Goal: Information Seeking & Learning: Find specific fact

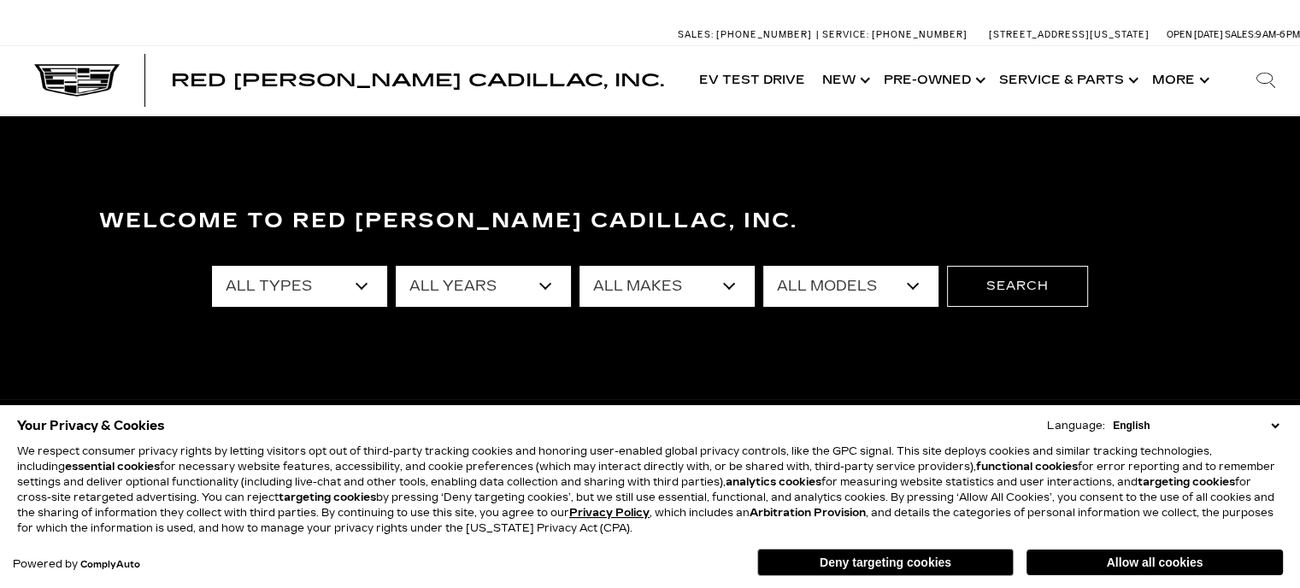
click at [1262, 78] on icon at bounding box center [1266, 80] width 21 height 21
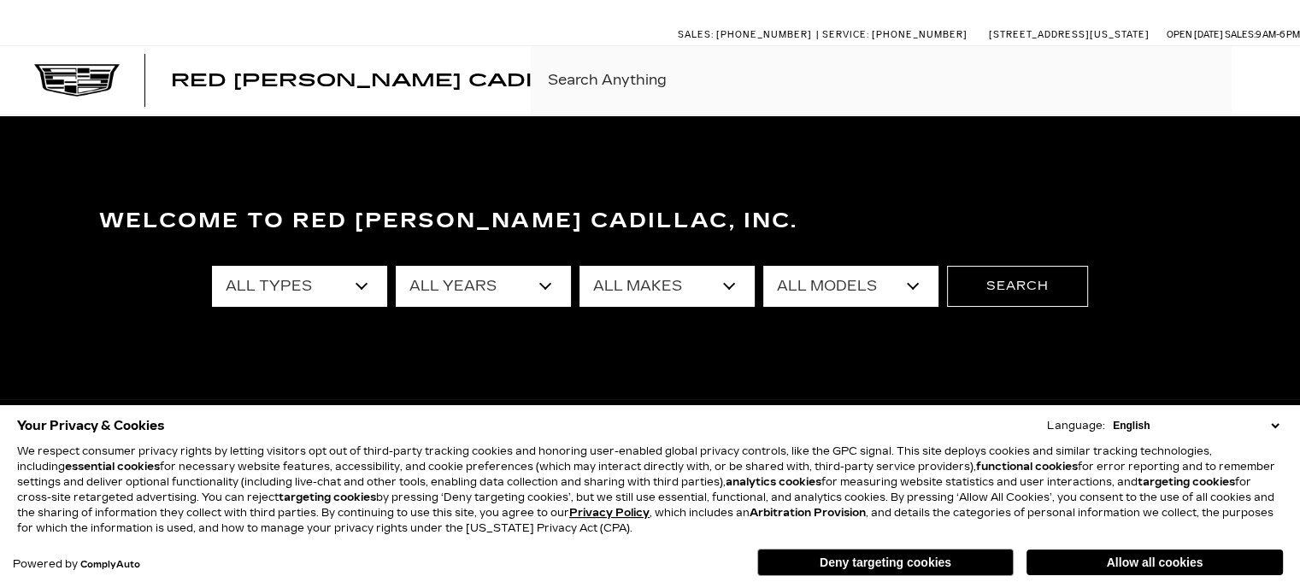
click at [699, 81] on input "Search By Keyword" at bounding box center [915, 80] width 769 height 68
paste input "[US_VEHICLE_IDENTIFICATION_NUMBER]"
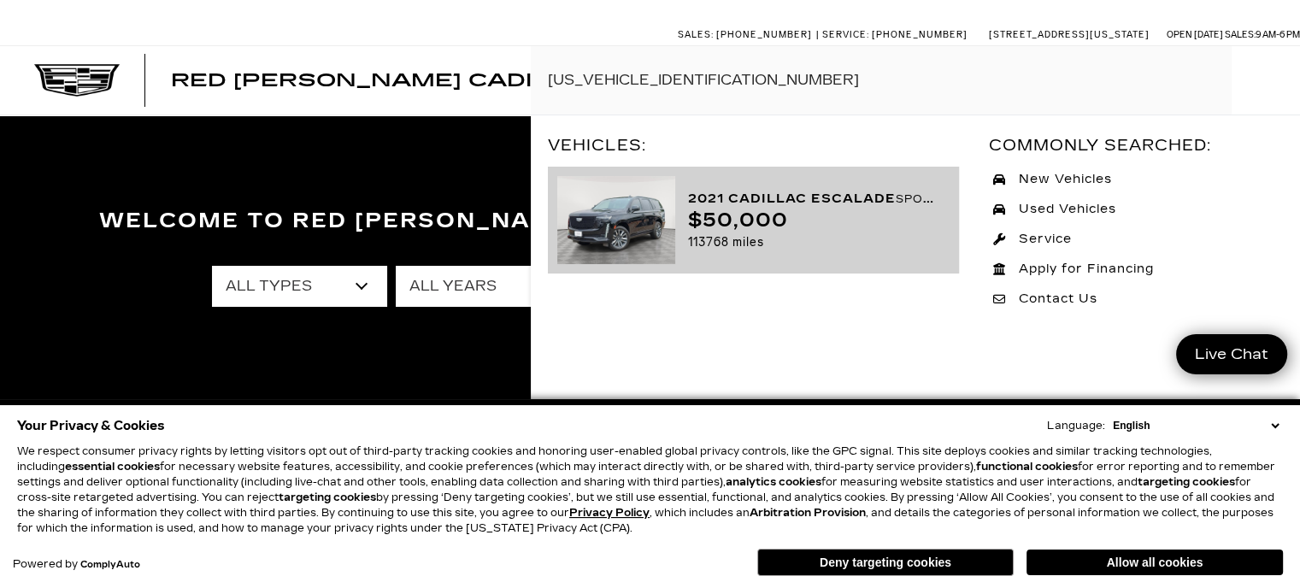
type input "[US_VEHICLE_IDENTIFICATION_NUMBER]"
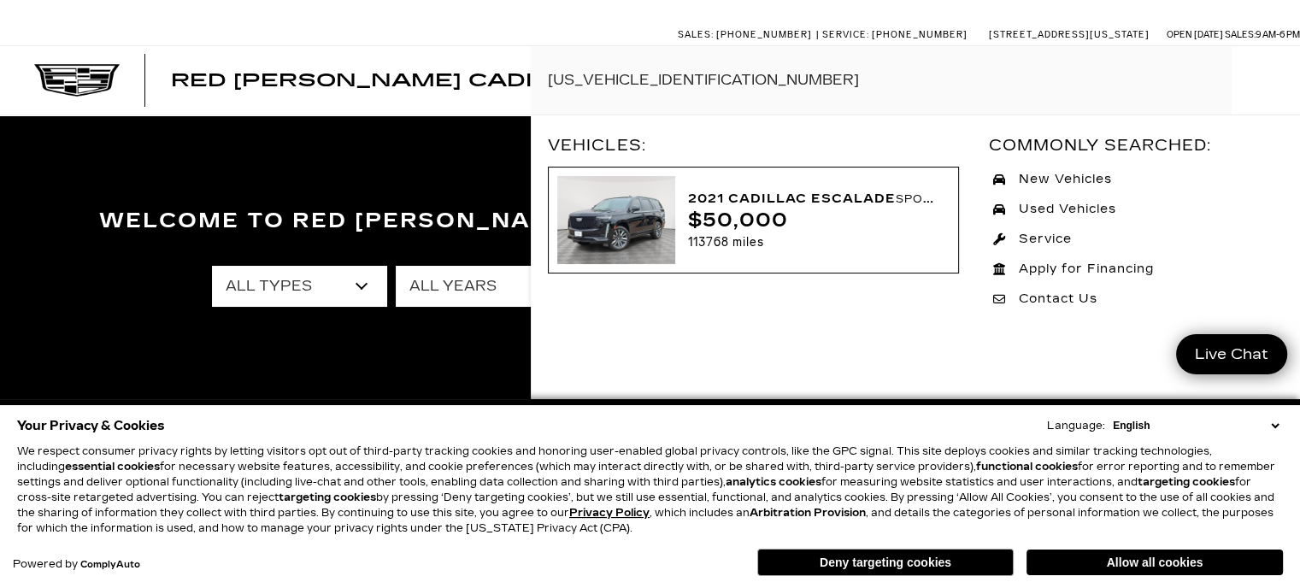
click at [629, 215] on img at bounding box center [616, 220] width 118 height 88
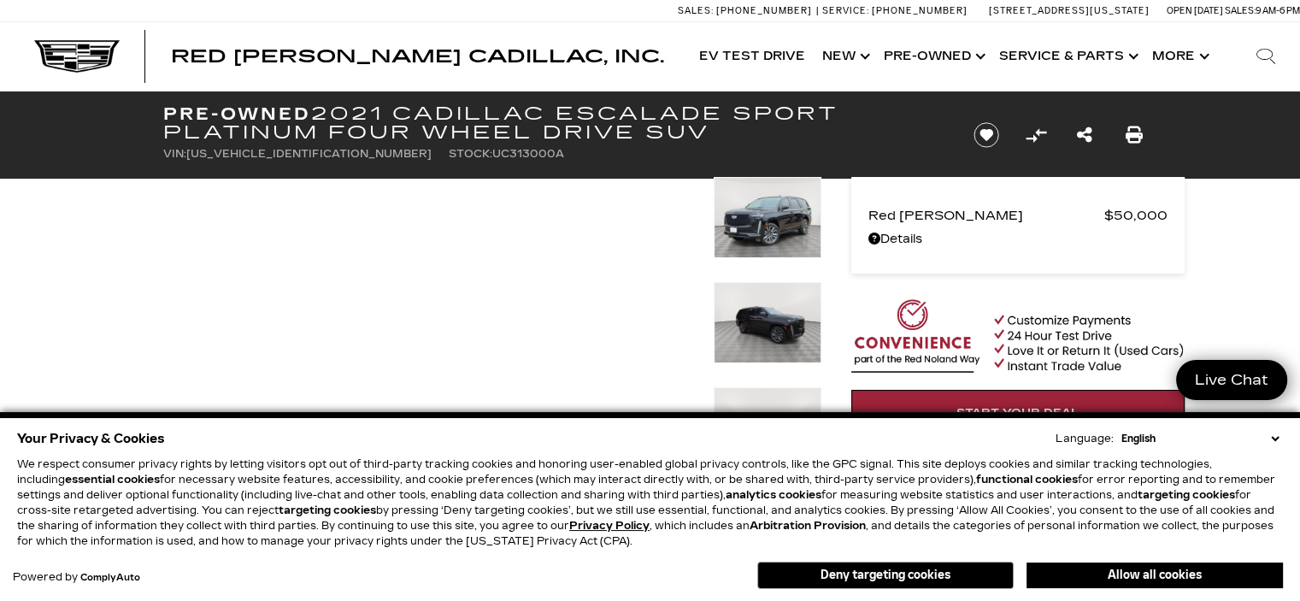
drag, startPoint x: 1108, startPoint y: 574, endPoint x: 1015, endPoint y: 551, distance: 95.8
click at [1108, 574] on button "Allow all cookies" at bounding box center [1155, 575] width 256 height 26
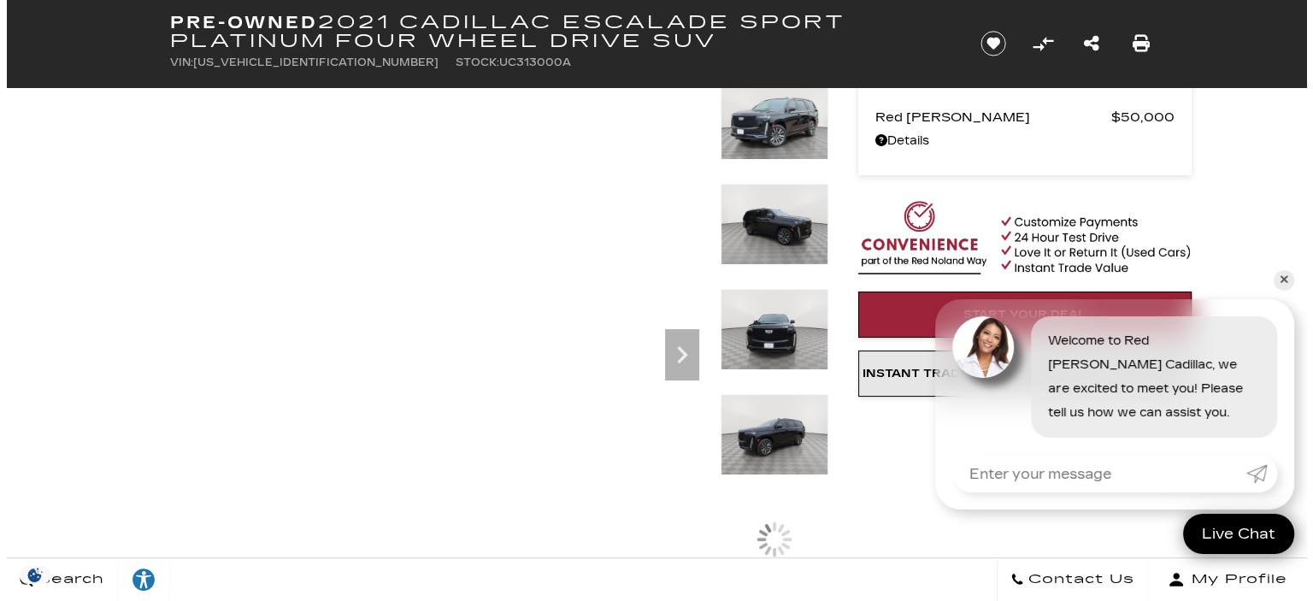
scroll to position [171, 0]
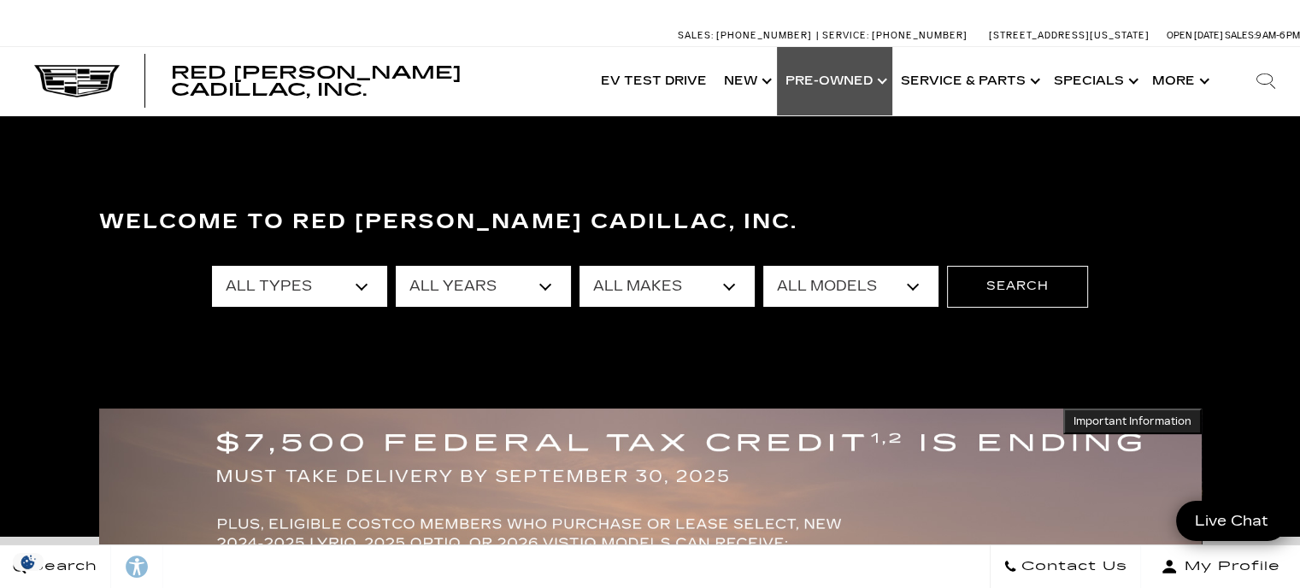
click at [839, 78] on link "Show Pre-Owned" at bounding box center [834, 81] width 115 height 68
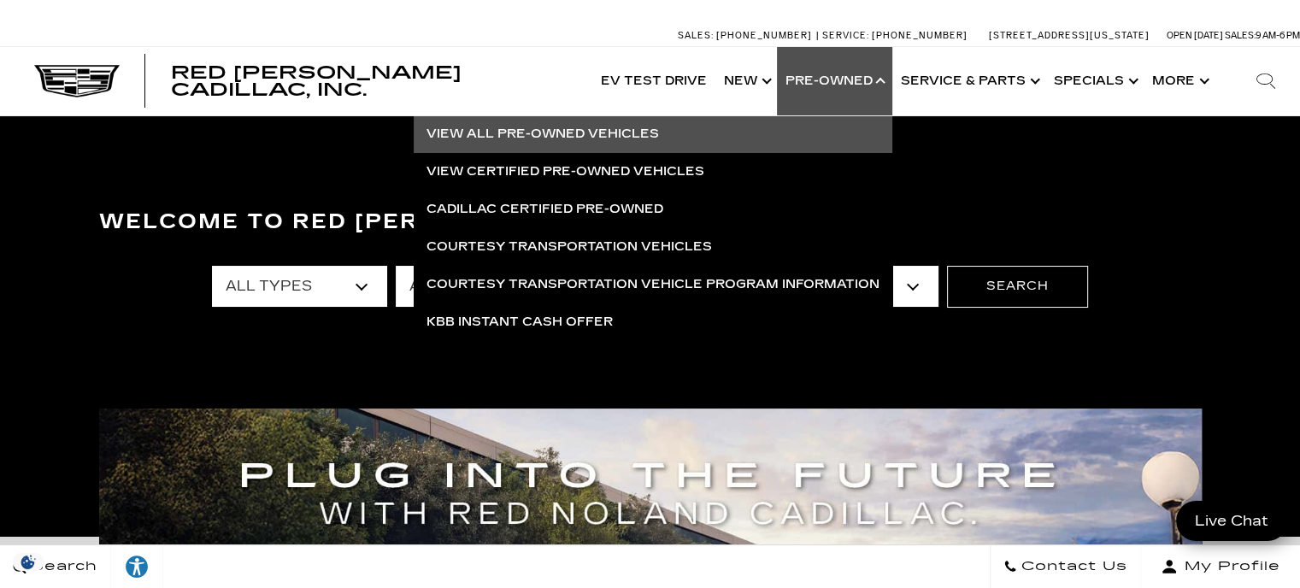
click at [605, 131] on link "View All Pre-Owned Vehicles" at bounding box center [653, 134] width 479 height 38
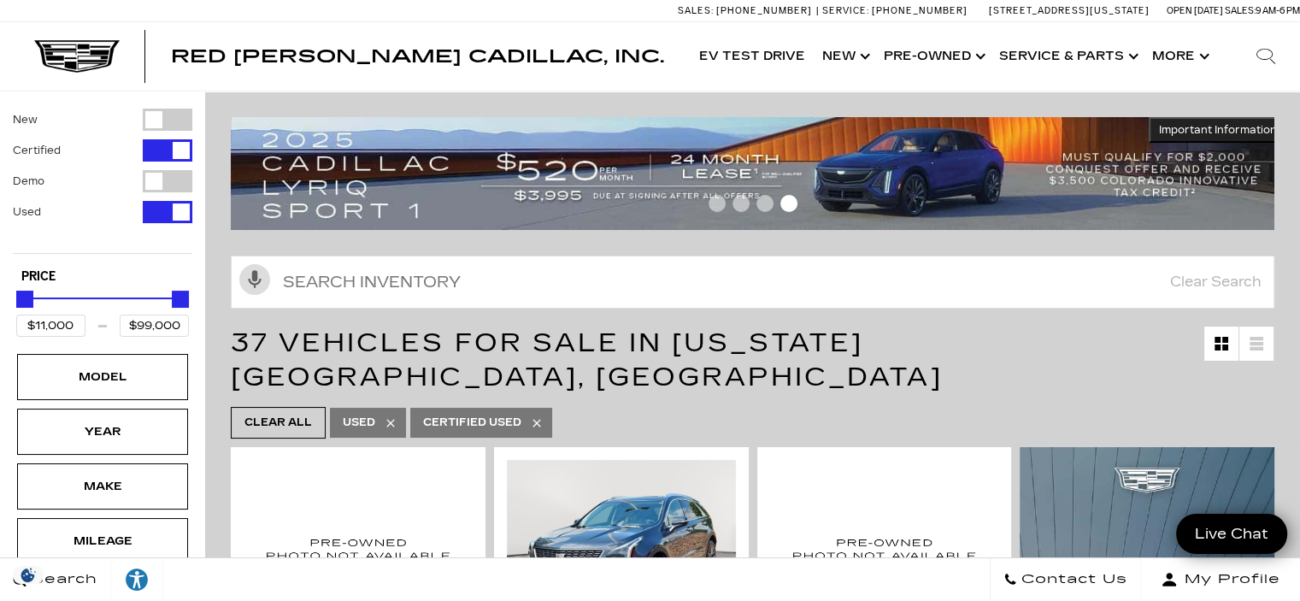
scroll to position [342, 0]
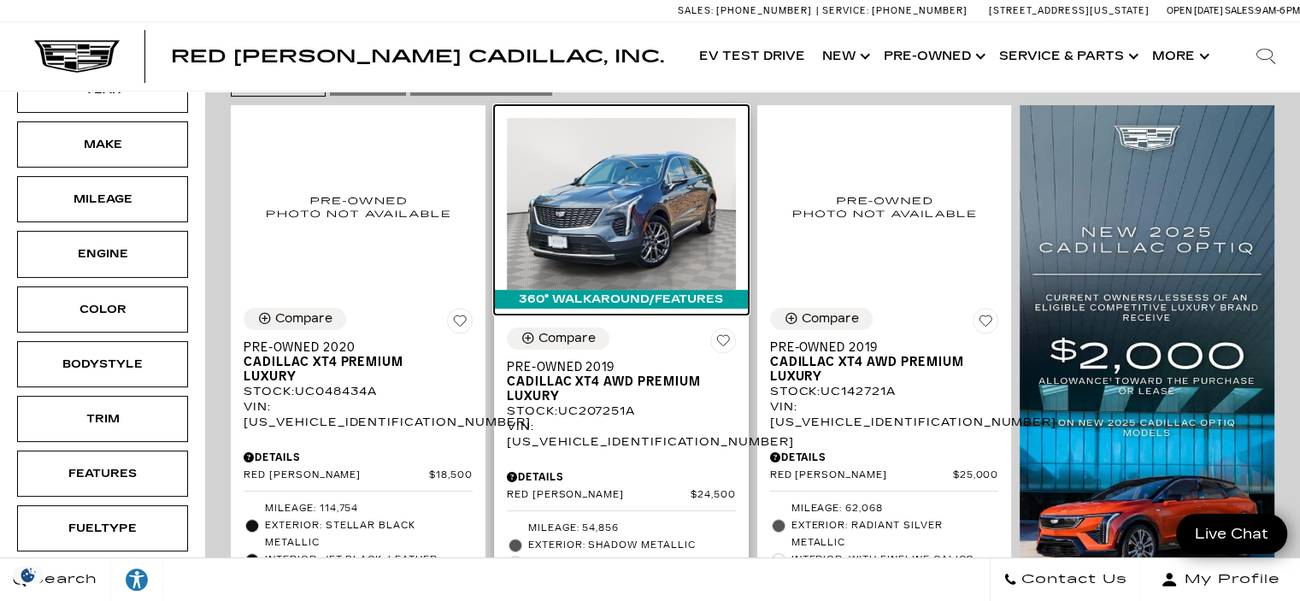
click at [663, 181] on img at bounding box center [621, 204] width 229 height 172
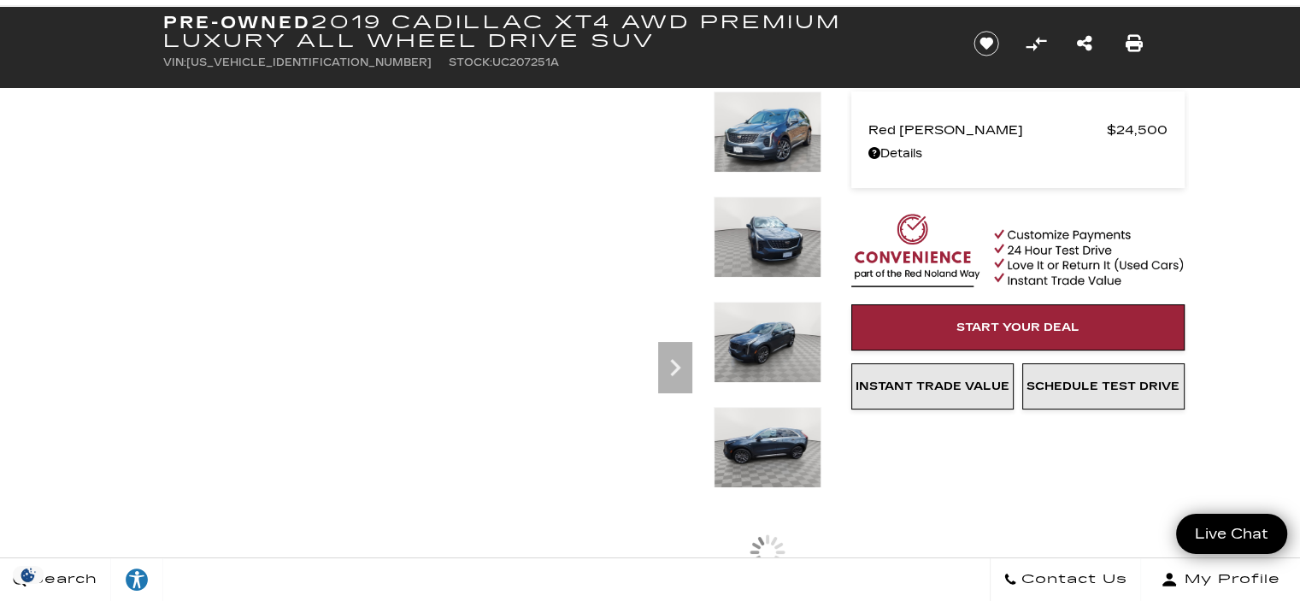
scroll to position [85, 0]
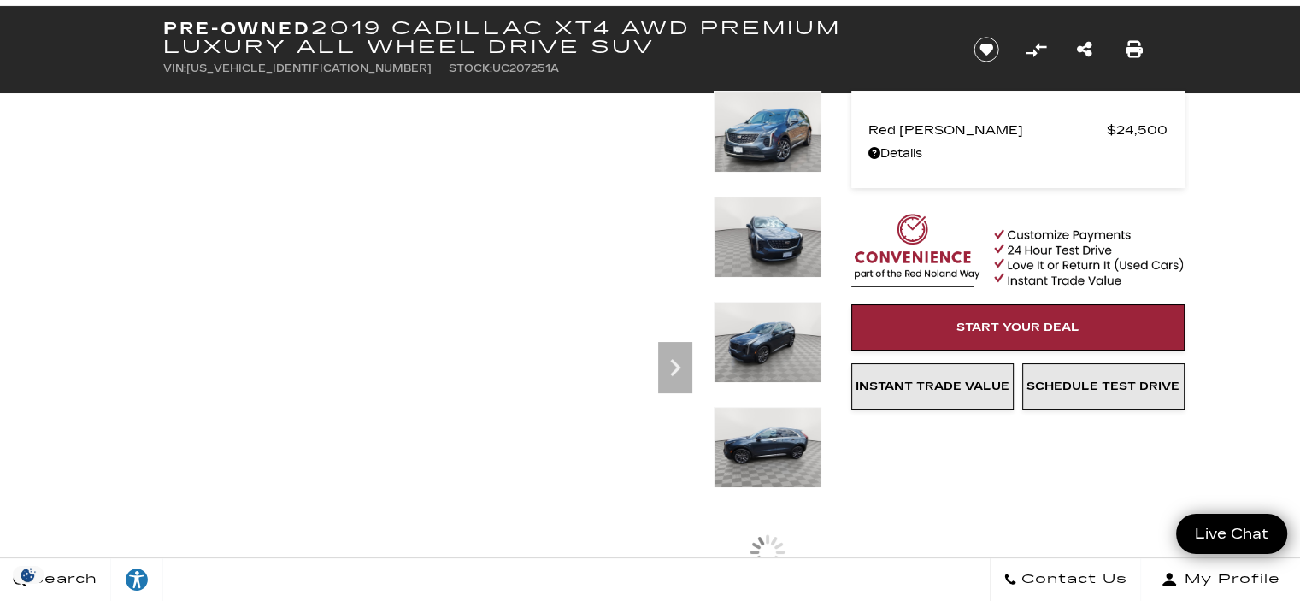
click at [782, 139] on img at bounding box center [768, 131] width 108 height 81
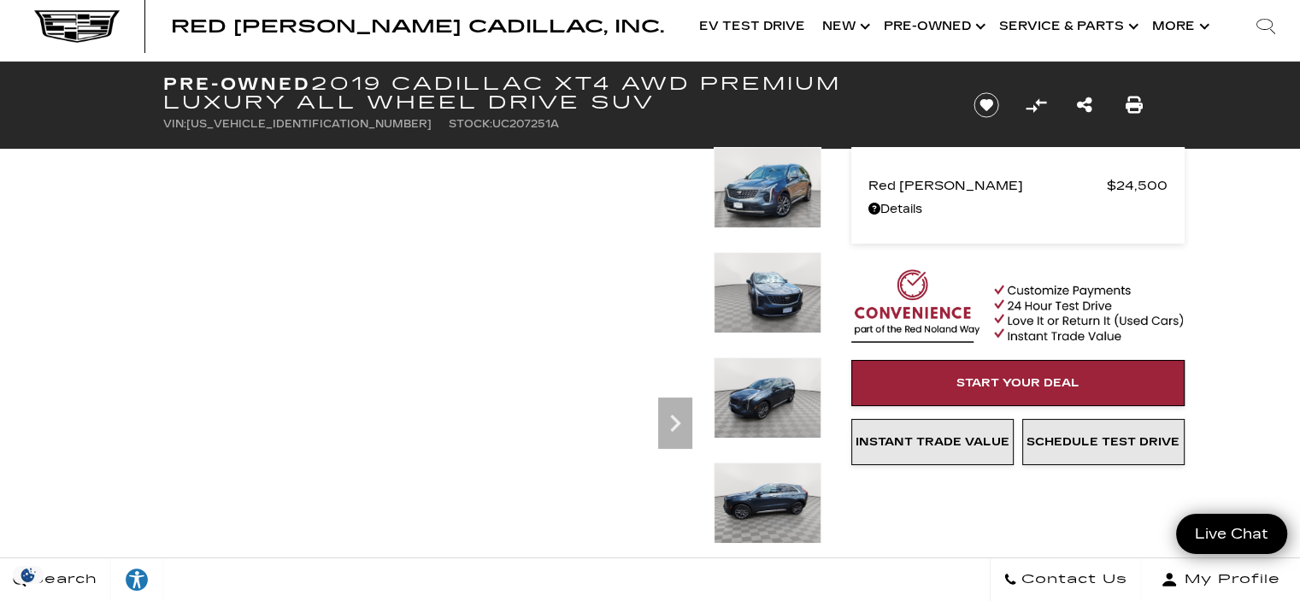
scroll to position [0, 0]
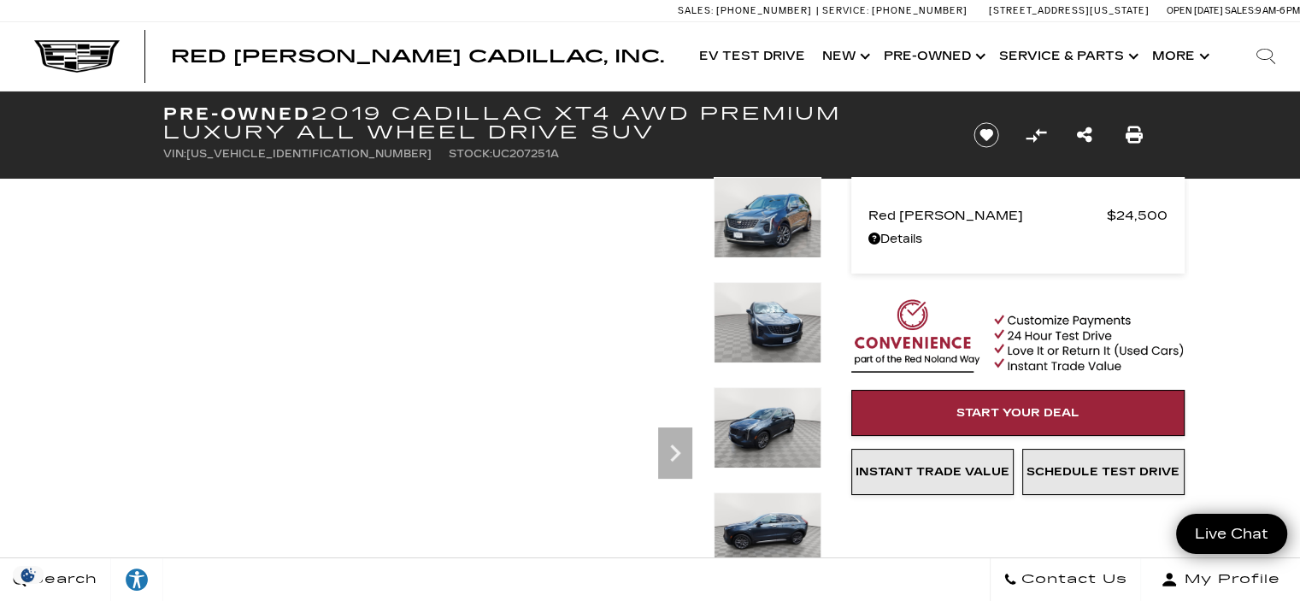
click at [1264, 61] on icon "Search" at bounding box center [1266, 56] width 21 height 21
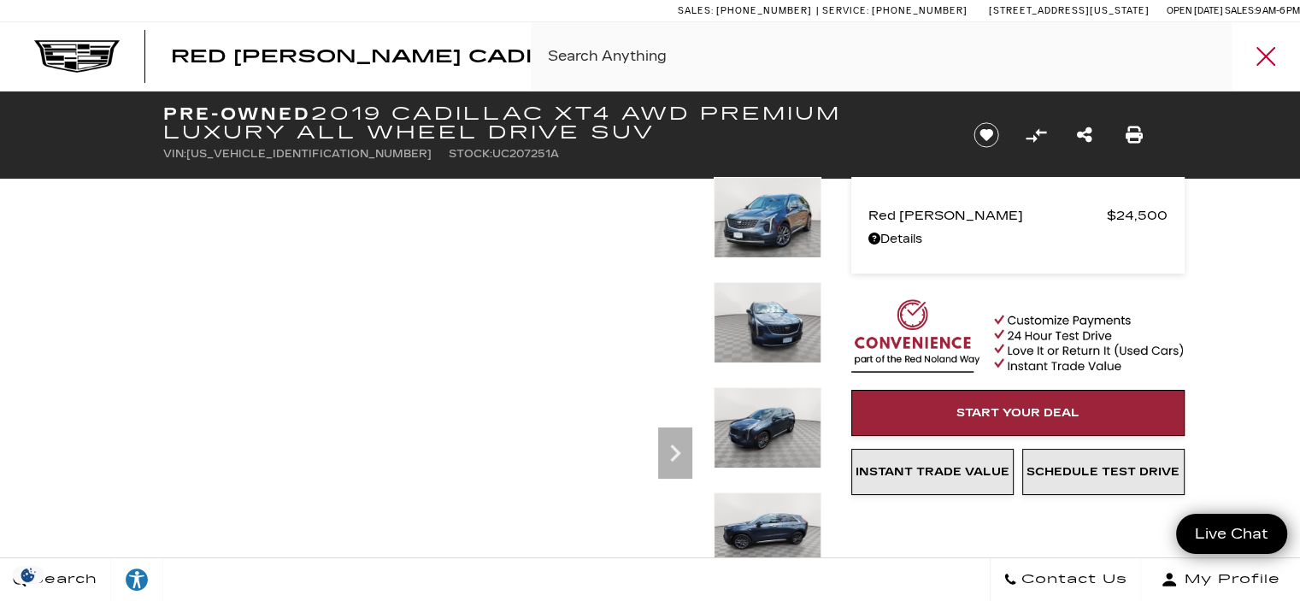
click at [581, 47] on input "Search Click enter to submit" at bounding box center [915, 56] width 769 height 68
paste input "1GYTEFKL1SU101921"
type input "1GYTEFKL1SU101921"
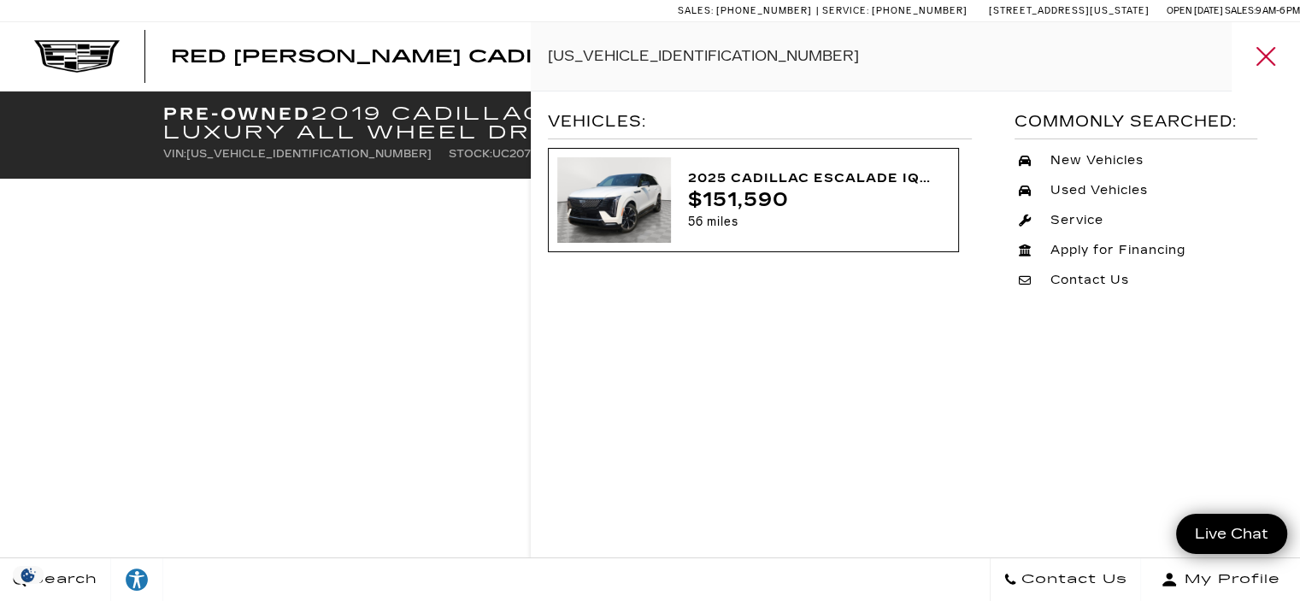
click at [647, 200] on img at bounding box center [614, 199] width 114 height 85
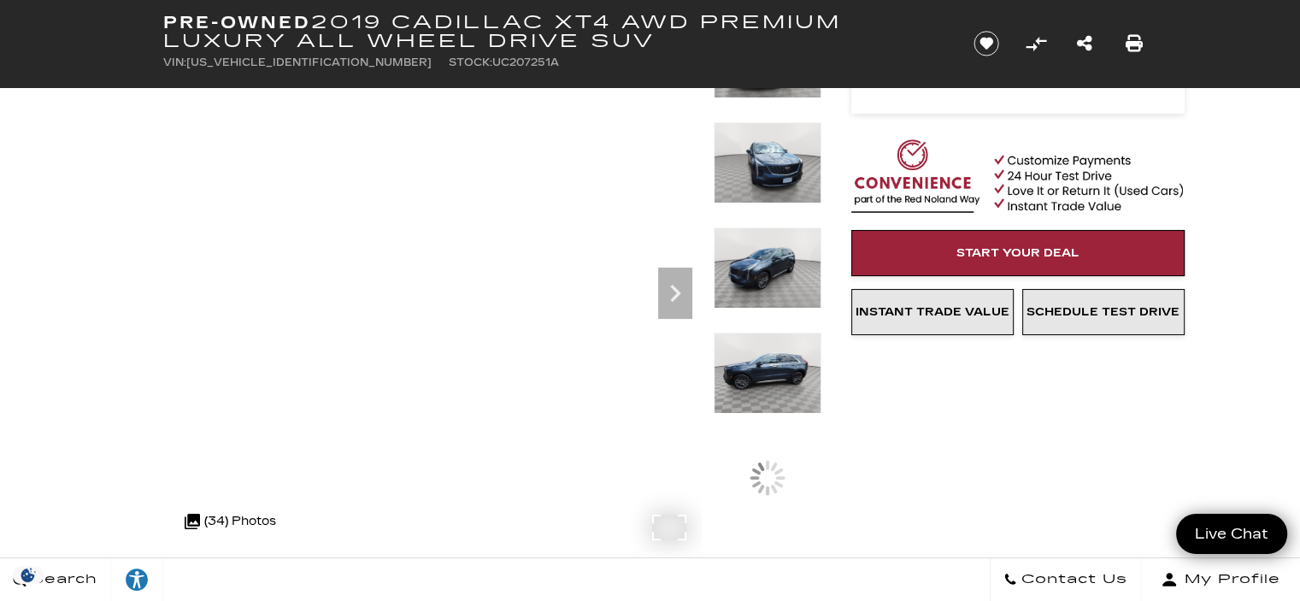
scroll to position [171, 0]
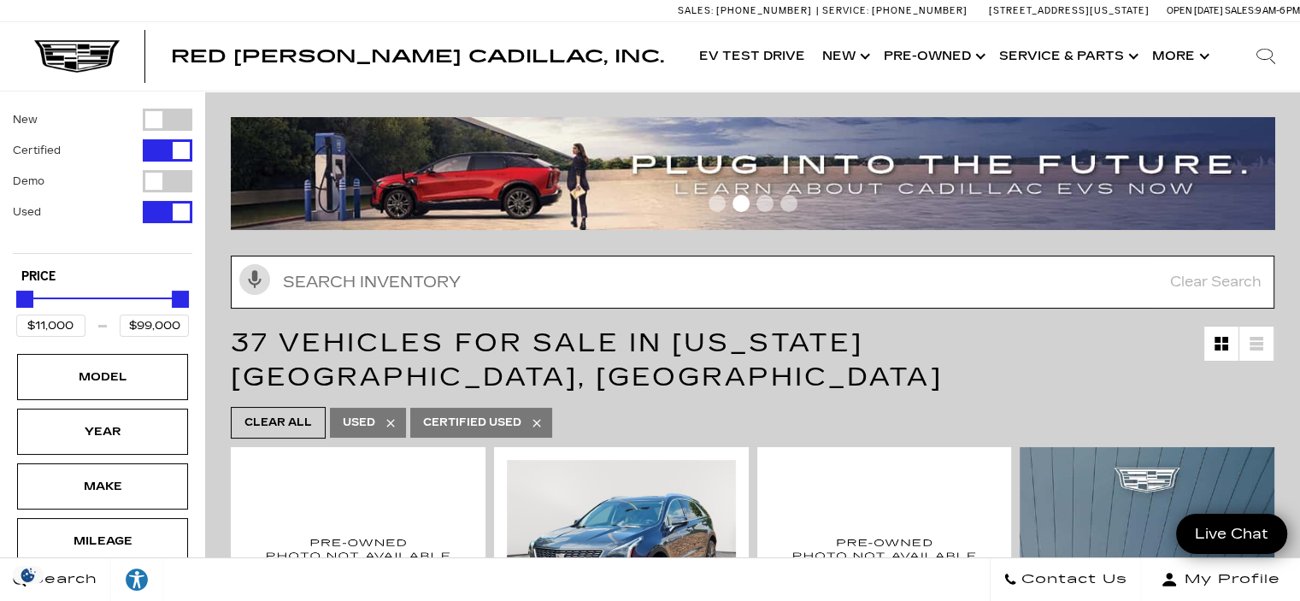
click at [525, 299] on input "text" at bounding box center [753, 282] width 1044 height 53
paste input "[US_VEHICLE_IDENTIFICATION_NUMBER]"
type input "[US_VEHICLE_IDENTIFICATION_NUMBER]"
type input "$50,000"
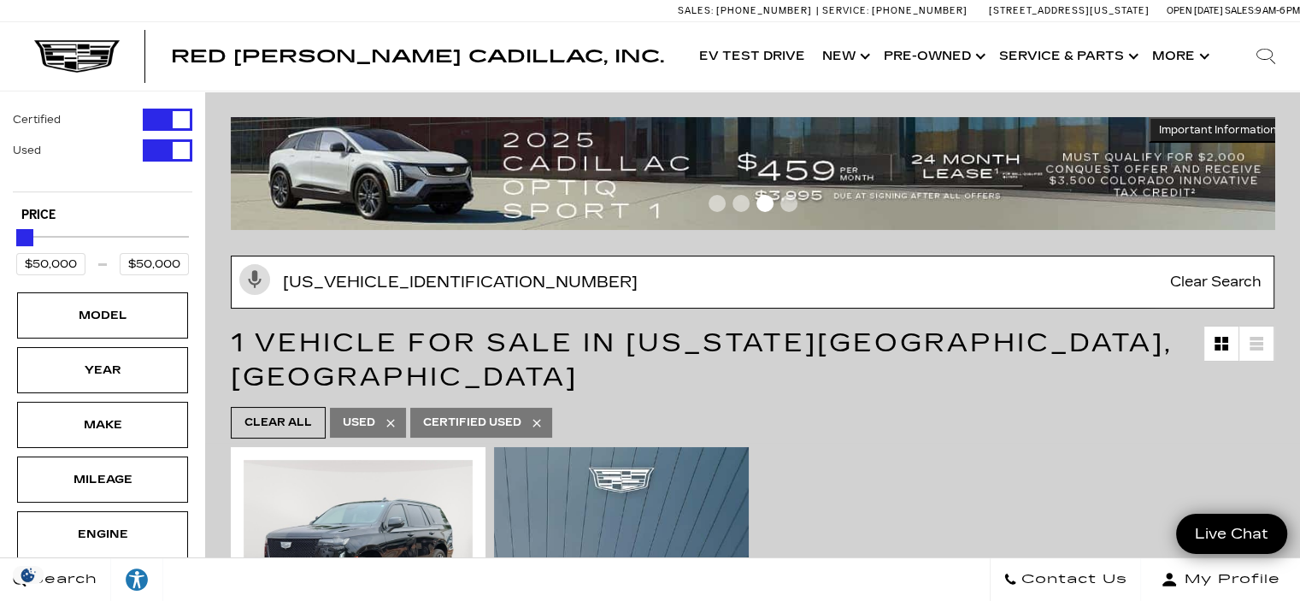
scroll to position [85, 0]
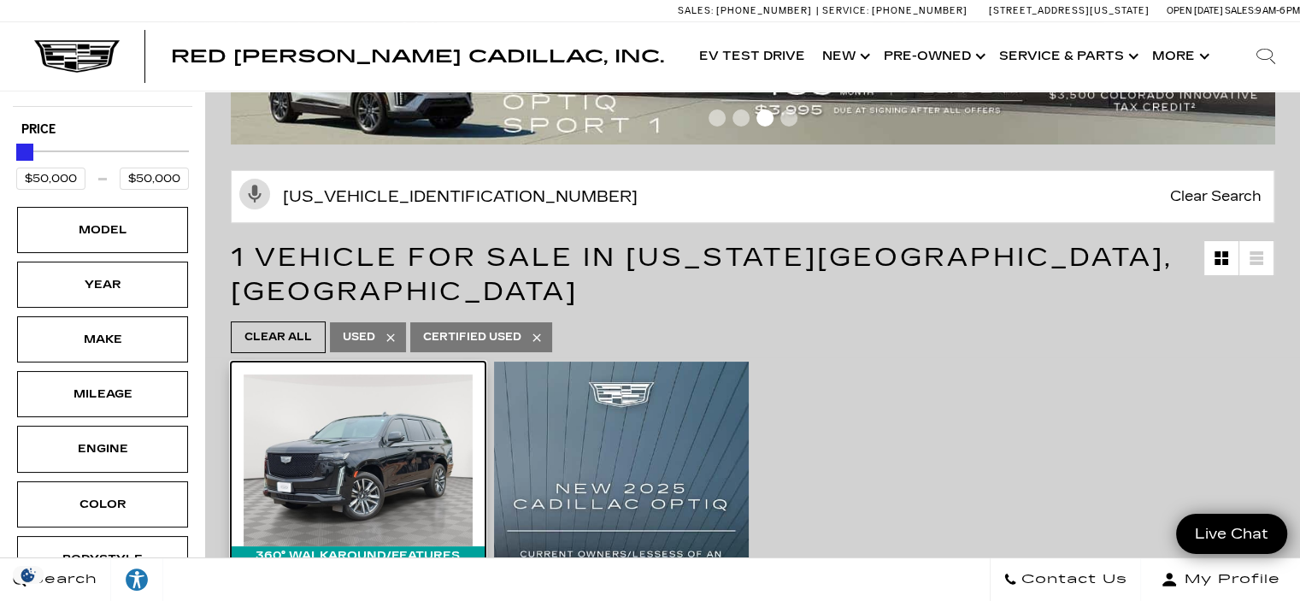
click at [346, 464] on img at bounding box center [358, 460] width 229 height 172
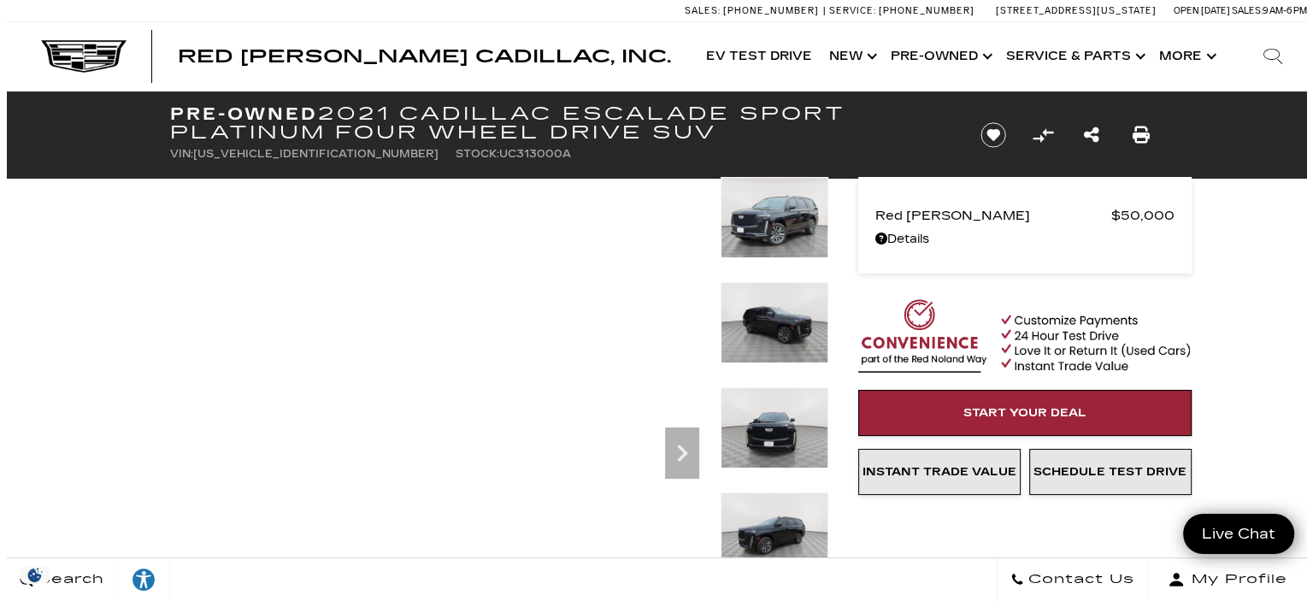
scroll to position [171, 0]
